Goal: Check status: Check status

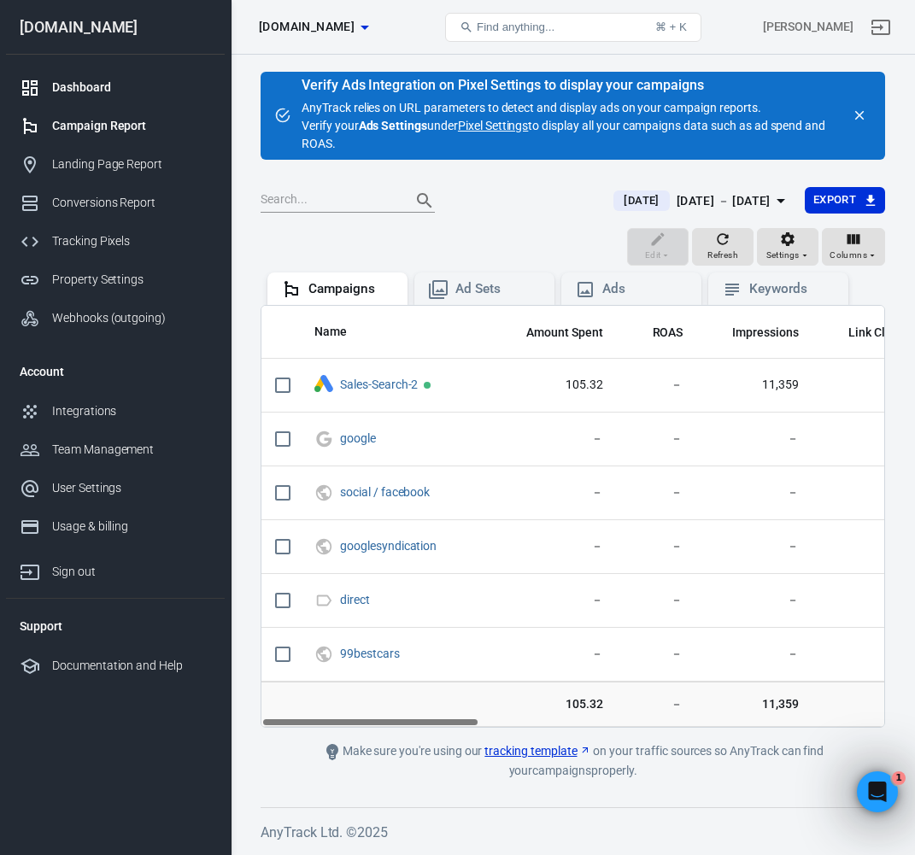
click at [104, 91] on div "Dashboard" at bounding box center [131, 88] width 159 height 18
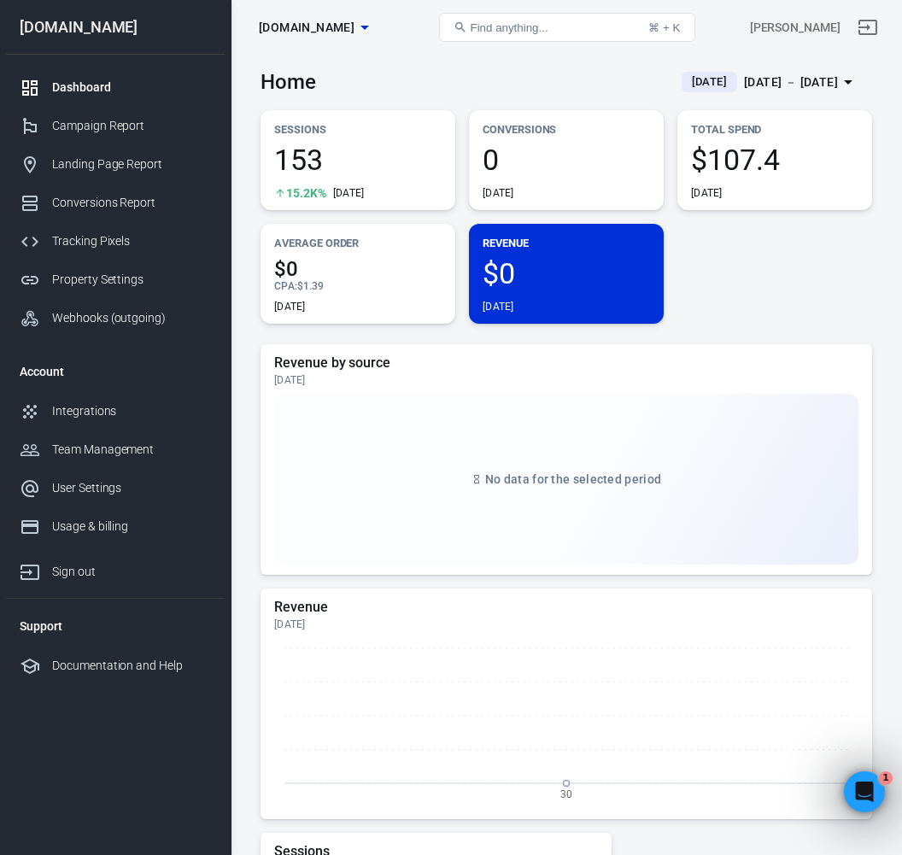
click at [100, 90] on div "Dashboard" at bounding box center [131, 88] width 159 height 18
click at [685, 86] on span "[DATE]" at bounding box center [709, 81] width 49 height 17
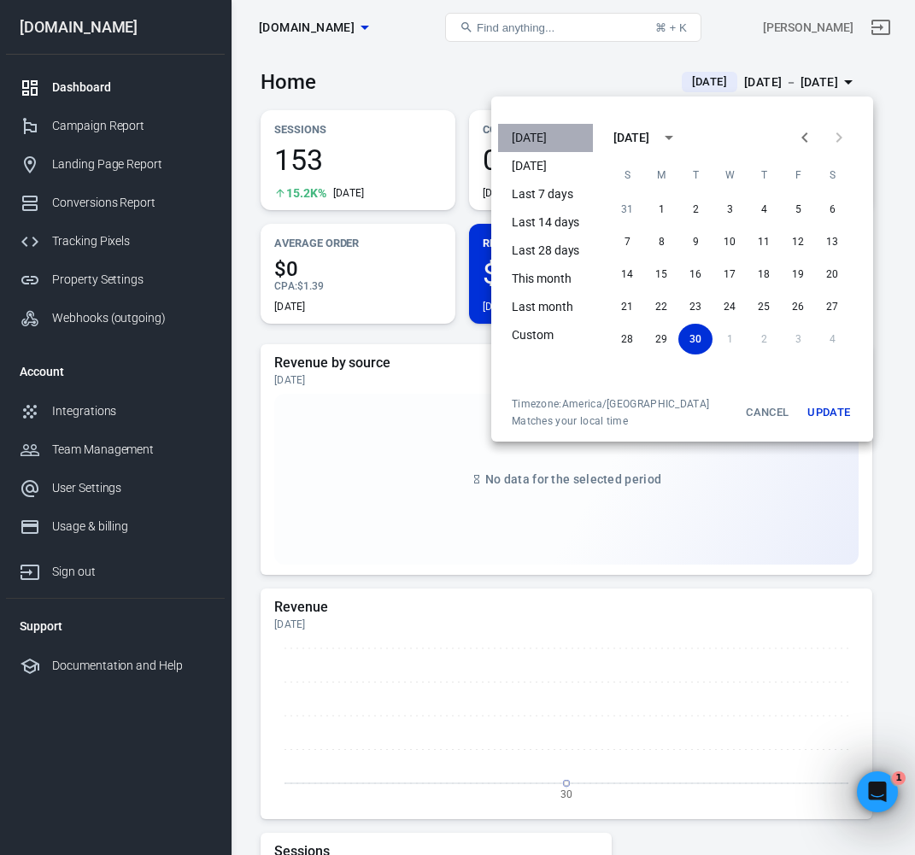
click at [560, 140] on li "[DATE]" at bounding box center [545, 138] width 95 height 28
click at [821, 412] on button "Update" at bounding box center [828, 412] width 55 height 31
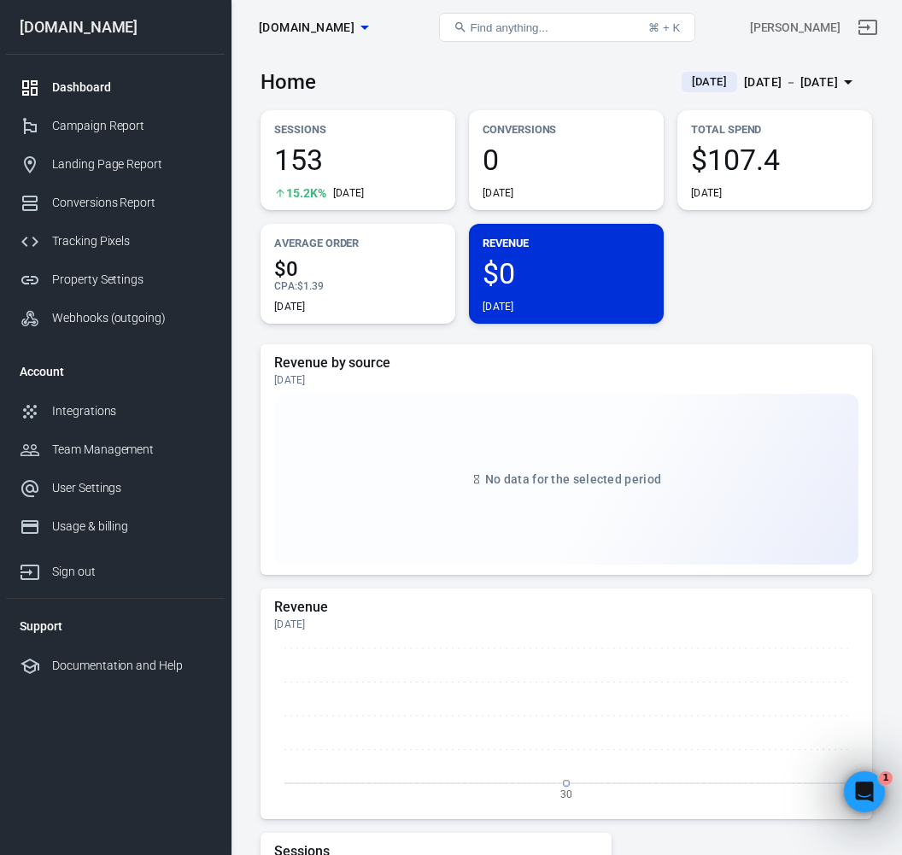
click at [72, 79] on div "Dashboard" at bounding box center [131, 88] width 159 height 18
click at [763, 304] on div "Sessions 153 15.2K% [DATE] Conversions 0 [DATE] Total Spend $107.4 [DATE] Avera…" at bounding box center [567, 217] width 612 height 214
click at [61, 85] on div "Dashboard" at bounding box center [131, 88] width 159 height 18
